Goal: Task Accomplishment & Management: Use online tool/utility

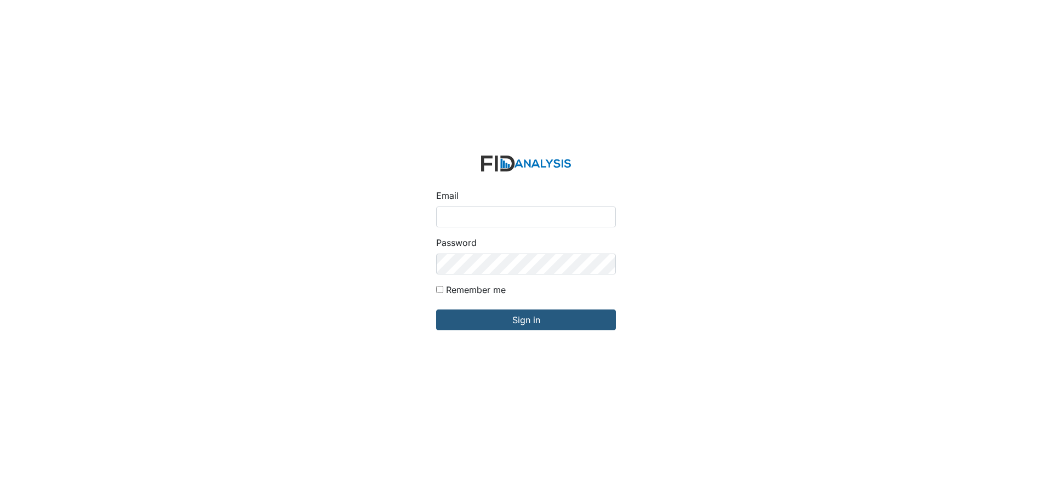
type input "[EMAIL_ADDRESS][DOMAIN_NAME]"
click at [436, 310] on input "Sign in" at bounding box center [526, 320] width 180 height 21
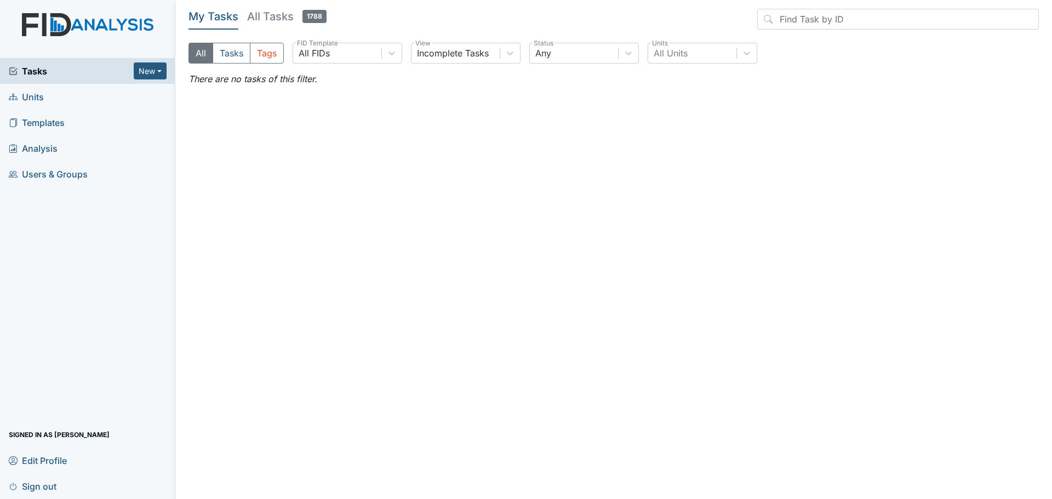
click at [30, 95] on span "Units" at bounding box center [26, 96] width 35 height 17
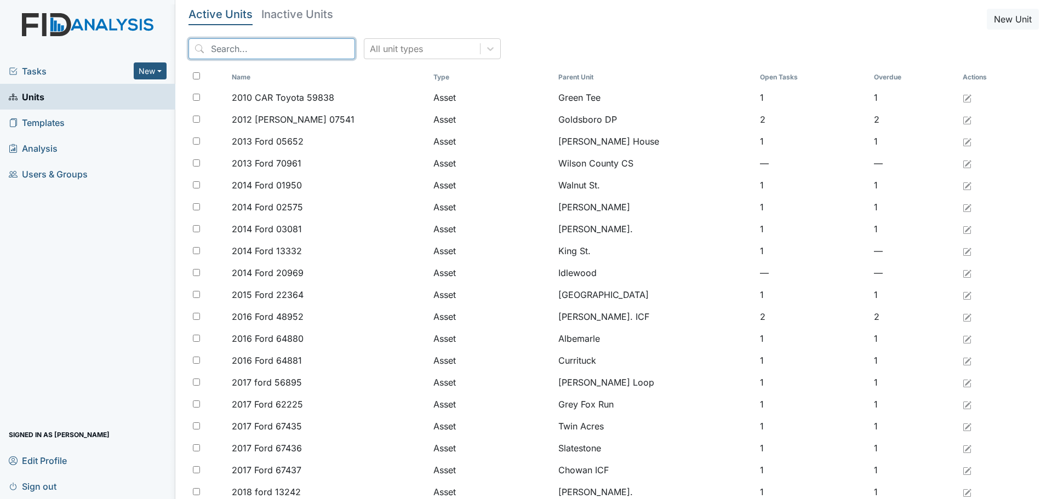
click at [264, 45] on input "search" at bounding box center [271, 48] width 167 height 21
click at [237, 45] on input "search" at bounding box center [271, 48] width 167 height 21
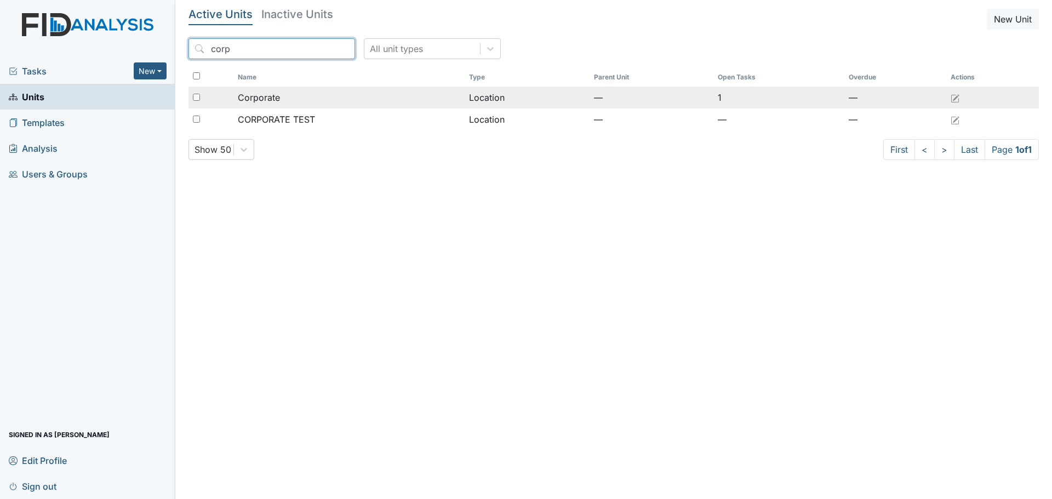
type input "corp"
click at [294, 101] on div "Corporate" at bounding box center [349, 97] width 223 height 13
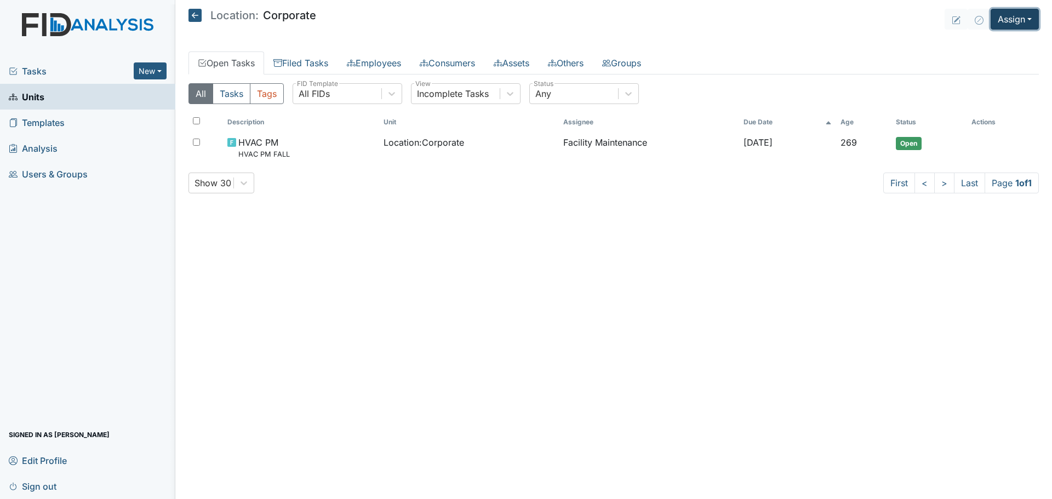
click at [998, 21] on button "Assign" at bounding box center [1014, 19] width 48 height 21
click at [981, 64] on link "Assign Inspection" at bounding box center [988, 62] width 99 height 18
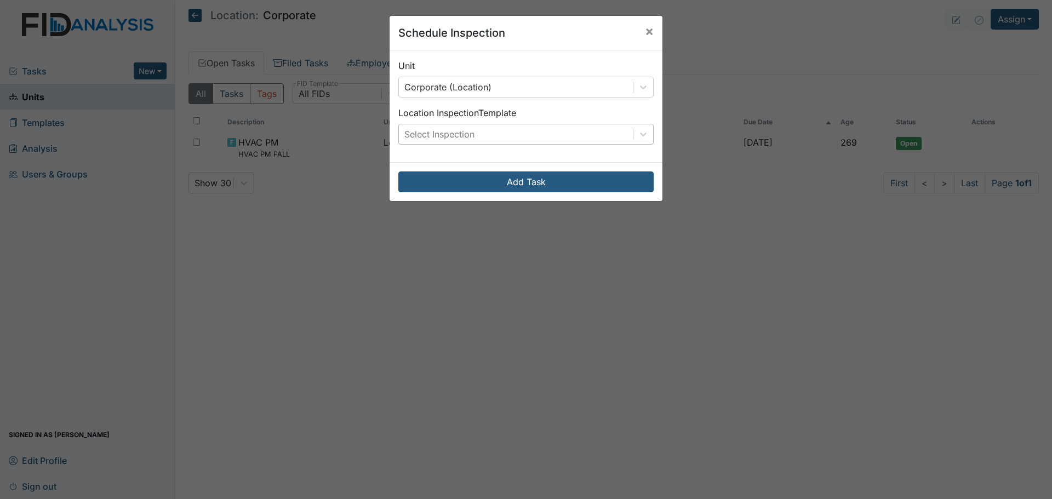
click at [605, 132] on div "Select Inspection" at bounding box center [516, 134] width 234 height 20
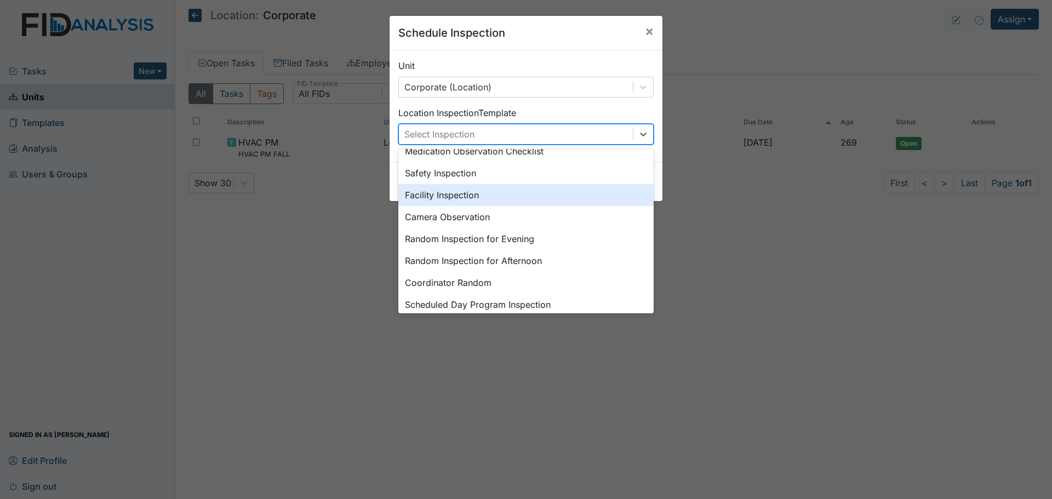
scroll to position [189, 0]
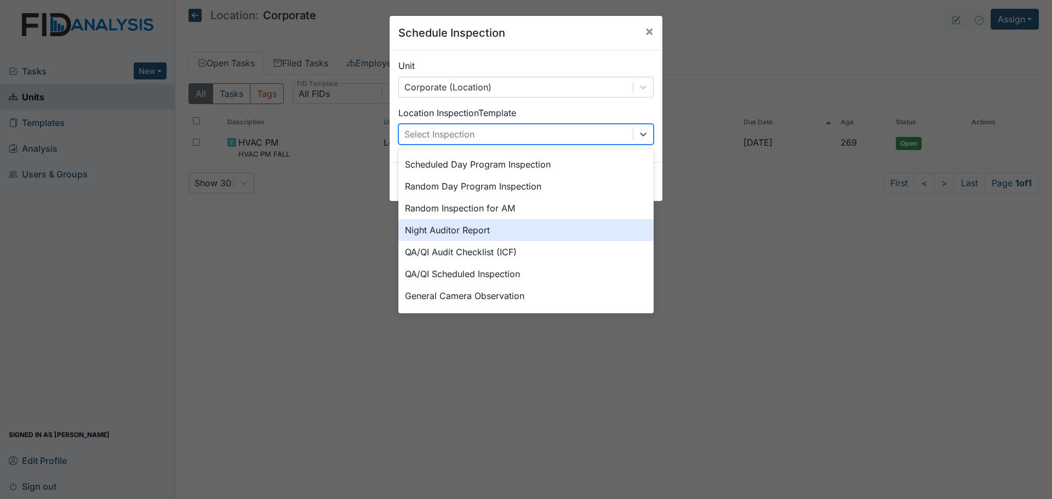
click at [550, 227] on div "Night Auditor Report" at bounding box center [525, 230] width 255 height 22
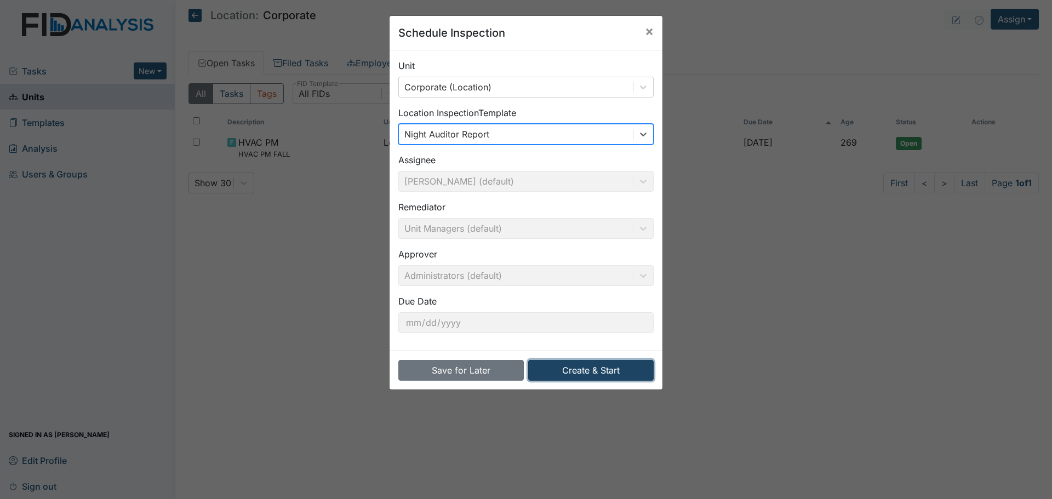
click at [570, 371] on button "Create & Start" at bounding box center [590, 370] width 125 height 21
